Goal: Check status: Check status

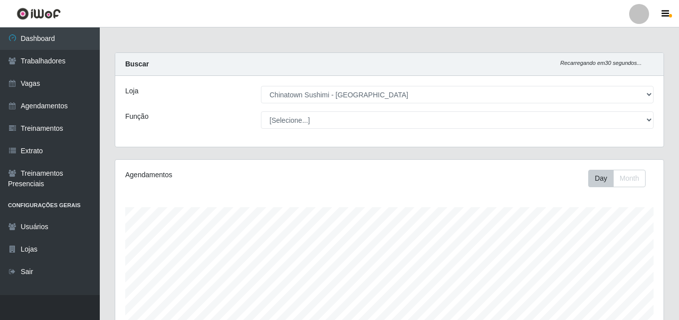
select select "357"
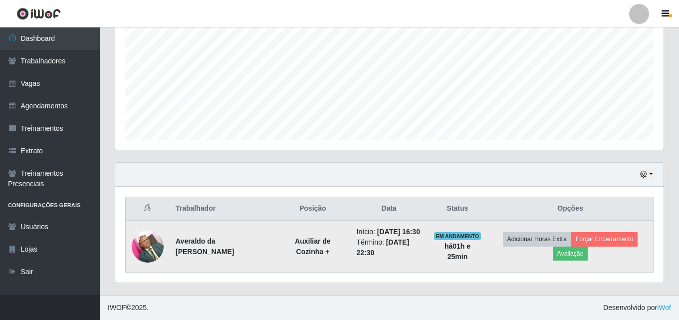
scroll to position [228, 0]
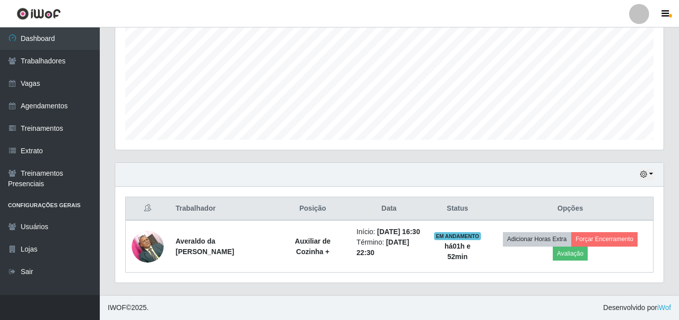
drag, startPoint x: 177, startPoint y: 308, endPoint x: 421, endPoint y: 280, distance: 245.6
click at [421, 280] on div "Trabalhador Posição Data Status Opções Averaldo da Costa Falcão Oliveira Auxili…" at bounding box center [389, 235] width 549 height 96
click at [653, 169] on button "button" at bounding box center [647, 174] width 14 height 11
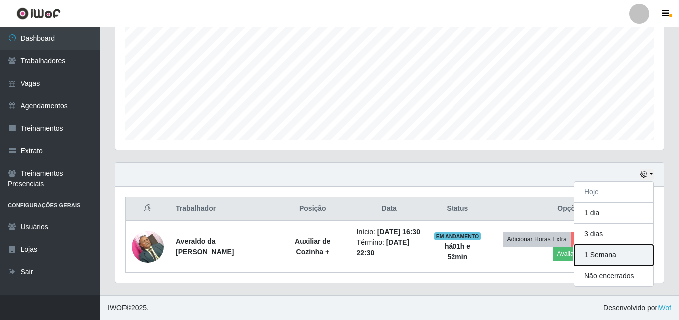
click at [617, 245] on button "1 Semana" at bounding box center [613, 255] width 79 height 21
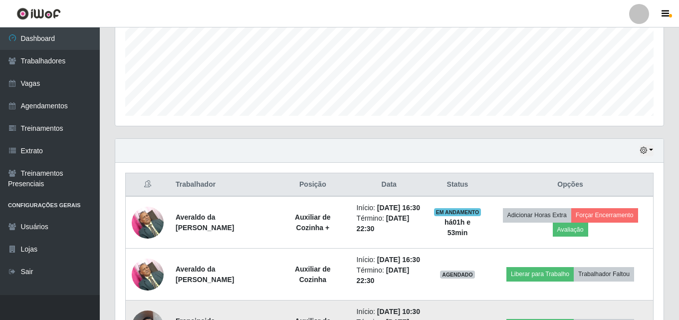
scroll to position [240, 0]
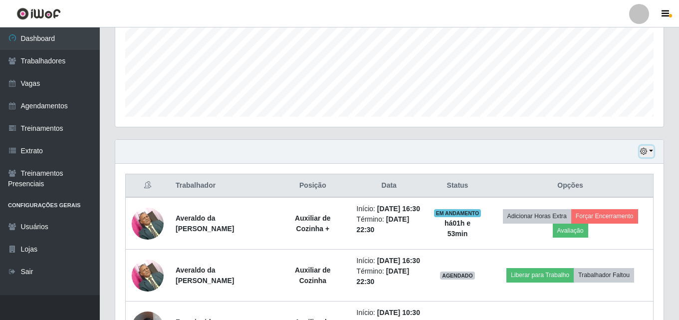
click at [650, 152] on button "button" at bounding box center [647, 151] width 14 height 11
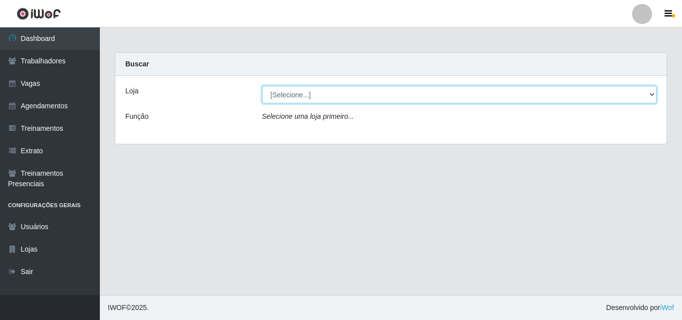
click at [281, 96] on select "[Selecione...] Chinatown Sushimi - [GEOGRAPHIC_DATA]" at bounding box center [459, 94] width 395 height 17
select select "357"
click at [262, 86] on select "[Selecione...] Chinatown Sushimi - [GEOGRAPHIC_DATA]" at bounding box center [459, 94] width 395 height 17
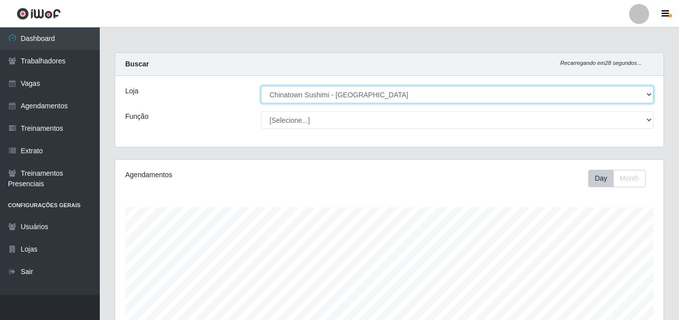
scroll to position [228, 0]
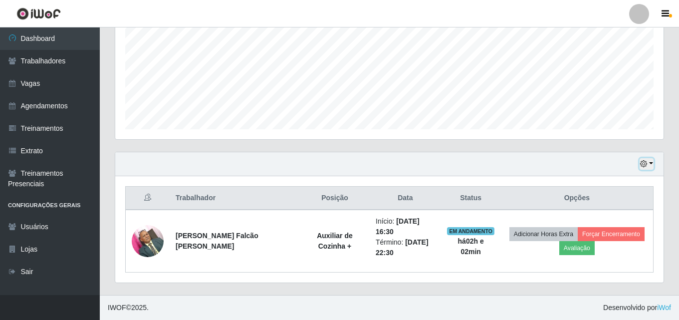
click at [652, 164] on button "button" at bounding box center [647, 163] width 14 height 11
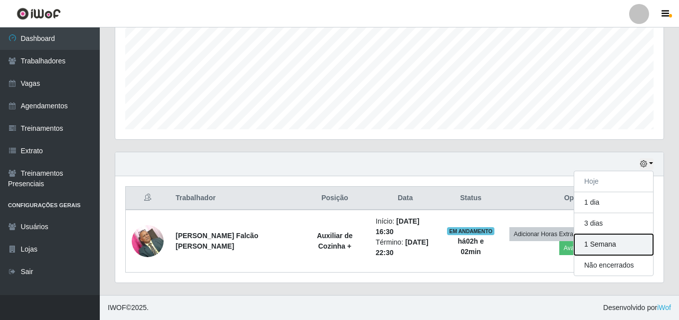
click at [611, 249] on button "1 Semana" at bounding box center [613, 244] width 79 height 21
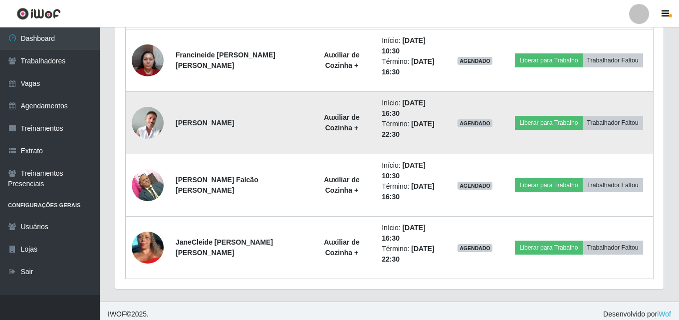
scroll to position [540, 0]
